Goal: Task Accomplishment & Management: Manage account settings

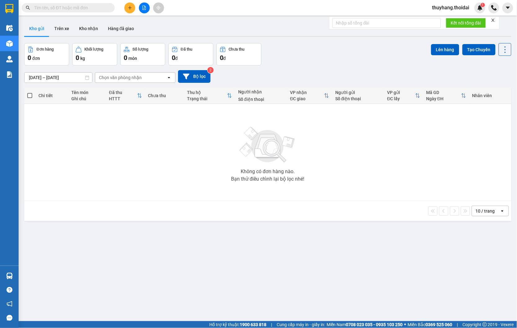
click at [457, 7] on span "thuyhang.thoidai" at bounding box center [450, 8] width 47 height 8
click at [465, 23] on li "Đăng xuất" at bounding box center [451, 19] width 48 height 10
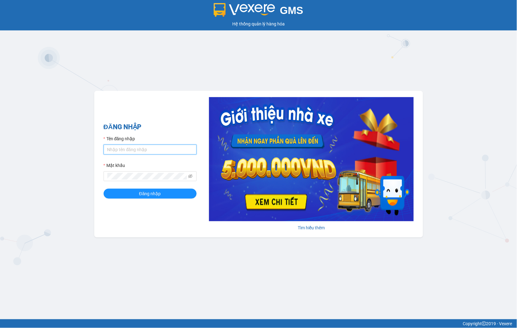
click at [132, 147] on input "Tên đăng nhập" at bounding box center [150, 150] width 93 height 10
type input "ntnanh.thoidai"
click at [150, 195] on span "Đăng nhập" at bounding box center [150, 193] width 22 height 7
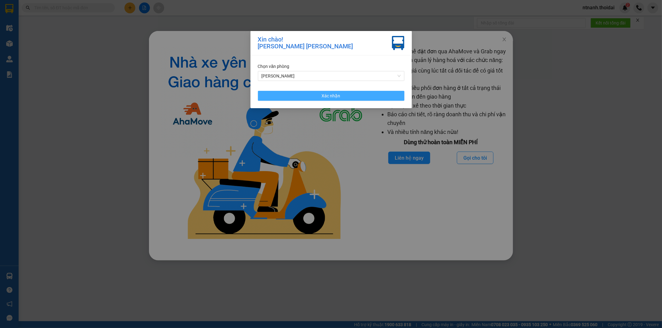
click at [276, 98] on button "Xác nhận" at bounding box center [331, 96] width 146 height 10
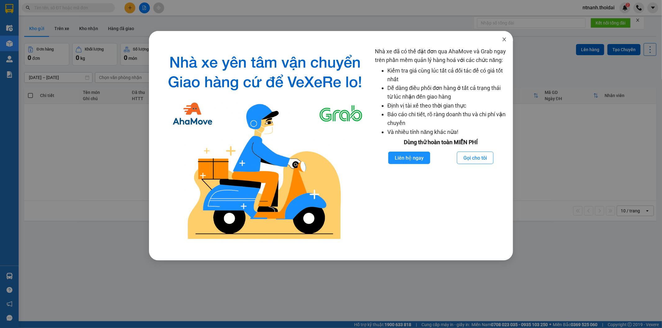
click at [506, 39] on icon "close" at bounding box center [504, 39] width 5 height 5
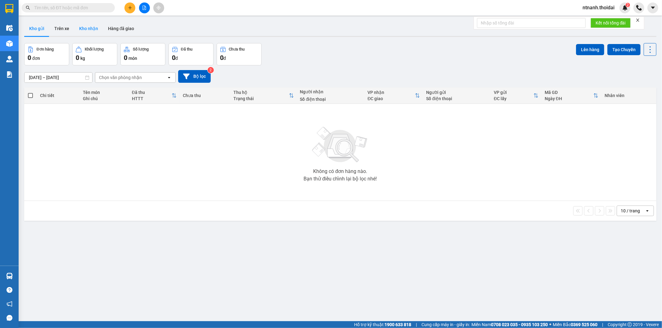
click at [92, 23] on button "Kho nhận" at bounding box center [88, 28] width 29 height 15
